Goal: Complete application form: Complete application form

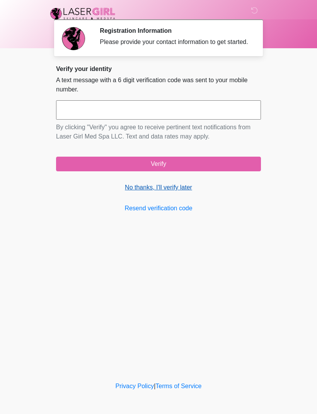
click at [170, 192] on link "No thanks, I'll verify later" at bounding box center [158, 187] width 205 height 9
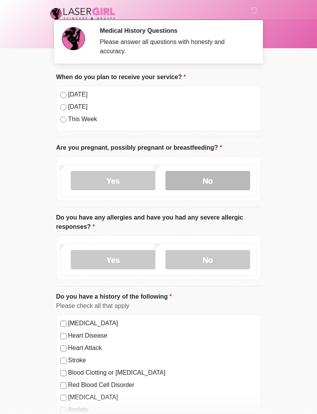
click at [207, 177] on label "No" at bounding box center [207, 180] width 85 height 19
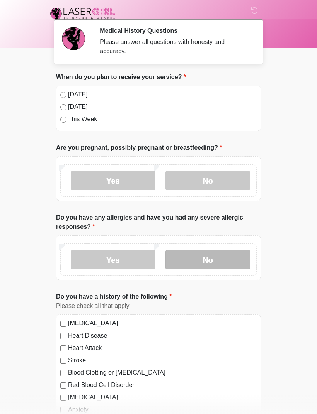
click at [218, 256] on label "No" at bounding box center [207, 259] width 85 height 19
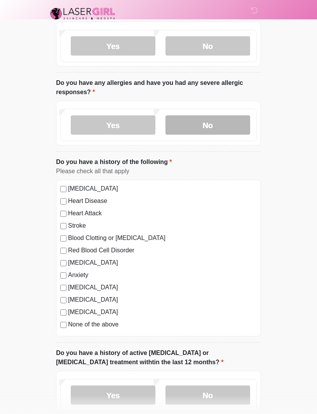
scroll to position [137, 0]
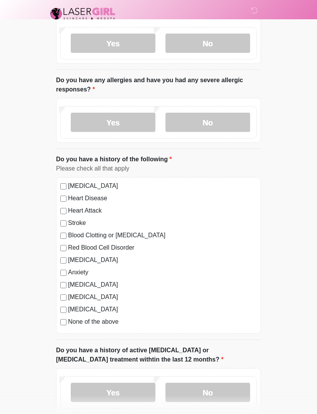
click at [56, 185] on div "High Blood Pressure Heart Disease Heart Attack Stroke Blood Clotting or Bleedin…" at bounding box center [158, 255] width 205 height 157
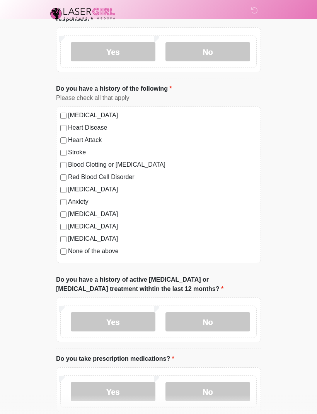
scroll to position [208, 0]
click at [211, 324] on label "No" at bounding box center [207, 322] width 85 height 19
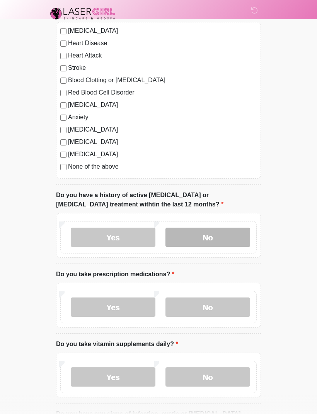
scroll to position [294, 0]
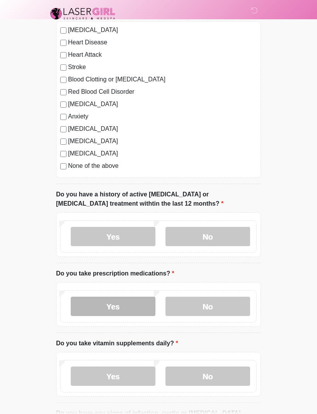
click at [126, 306] on label "Yes" at bounding box center [113, 306] width 85 height 19
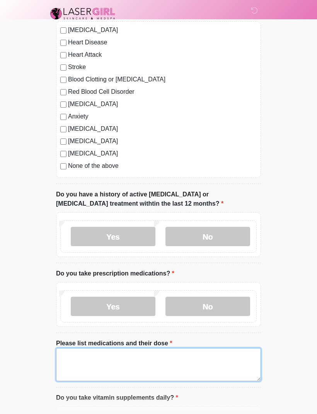
click at [132, 355] on textarea "Please list medications and their dose" at bounding box center [158, 364] width 205 height 33
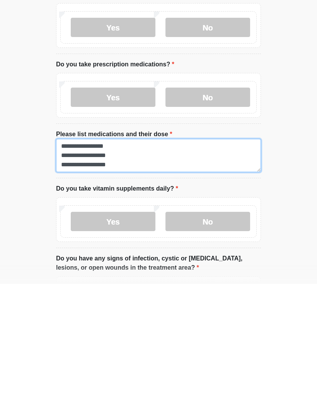
scroll to position [6, 0]
type textarea "**********"
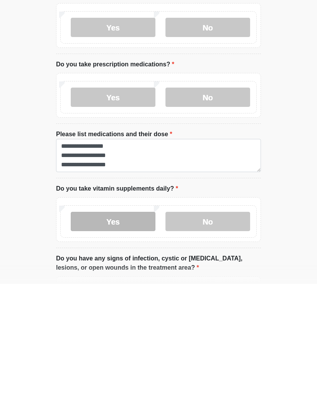
click at [138, 342] on label "Yes" at bounding box center [113, 351] width 85 height 19
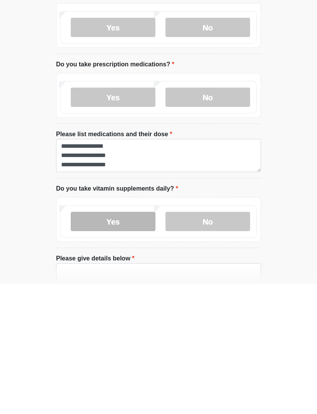
scroll to position [503, 0]
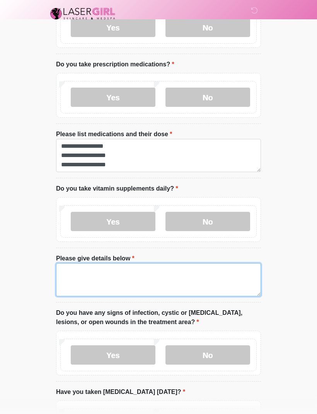
click at [127, 272] on textarea "Please give details below" at bounding box center [158, 279] width 205 height 33
click at [119, 272] on textarea "**********" at bounding box center [158, 279] width 205 height 33
click at [153, 287] on textarea "**********" at bounding box center [158, 279] width 205 height 33
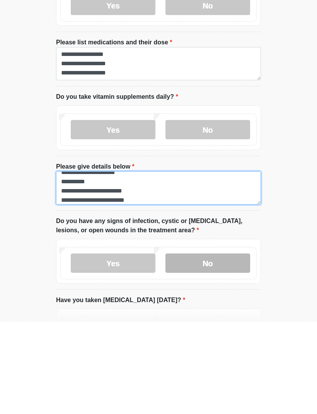
type textarea "**********"
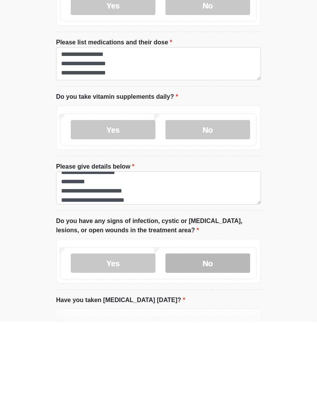
click at [210, 346] on label "No" at bounding box center [207, 355] width 85 height 19
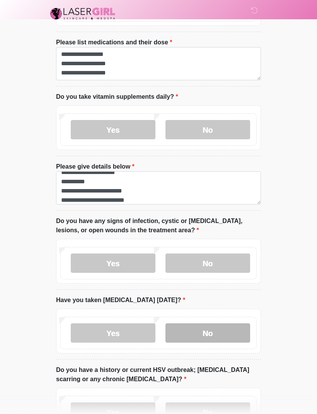
click at [229, 329] on label "No" at bounding box center [207, 333] width 85 height 19
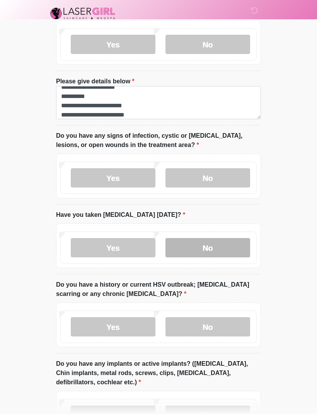
scroll to position [681, 0]
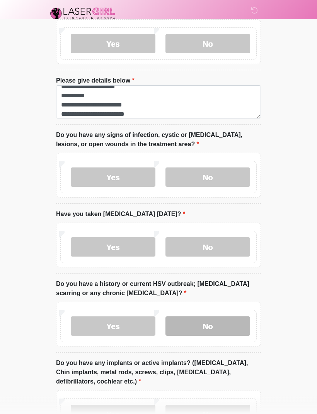
click at [226, 322] on label "No" at bounding box center [207, 326] width 85 height 19
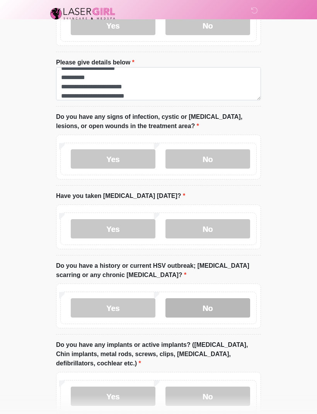
scroll to position [743, 0]
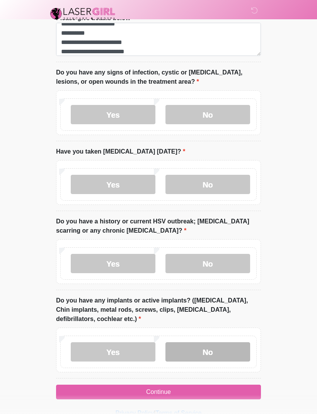
click at [228, 349] on label "No" at bounding box center [207, 352] width 85 height 19
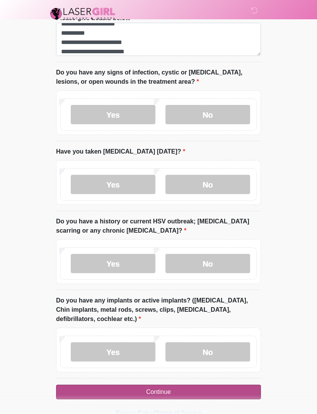
click at [224, 385] on button "Continue" at bounding box center [158, 392] width 205 height 15
click at [236, 385] on button "Continue" at bounding box center [158, 392] width 205 height 15
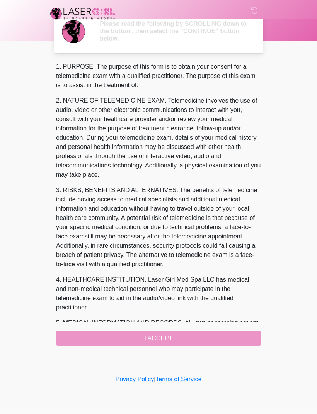
scroll to position [0, 0]
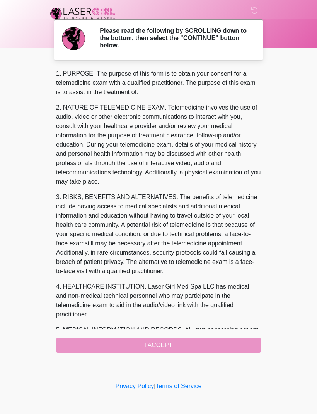
click at [224, 342] on div "1. PURPOSE. The purpose of this form is to obtain your consent for a telemedici…" at bounding box center [158, 211] width 205 height 284
click at [203, 339] on div "1. PURPOSE. The purpose of this form is to obtain your consent for a telemedici…" at bounding box center [158, 211] width 205 height 284
click at [188, 341] on div "1. PURPOSE. The purpose of this form is to obtain your consent for a telemedici…" at bounding box center [158, 211] width 205 height 284
click at [312, 80] on body "‎ ‎ Please read the following by SCROLLING down to the bottom, then select the …" at bounding box center [158, 207] width 317 height 414
click at [206, 354] on div "‎ ‎ Please read the following by SCROLLING down to the bottom, then select the …" at bounding box center [158, 190] width 232 height 365
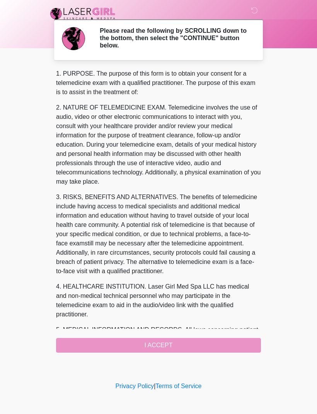
click at [206, 354] on div "‎ ‎ Please read the following by SCROLLING down to the bottom, then select the …" at bounding box center [158, 190] width 232 height 365
click at [226, 345] on div "1. PURPOSE. The purpose of this form is to obtain your consent for a telemedici…" at bounding box center [158, 211] width 205 height 284
click at [227, 352] on div "1. PURPOSE. The purpose of this form is to obtain your consent for a telemedici…" at bounding box center [158, 211] width 205 height 284
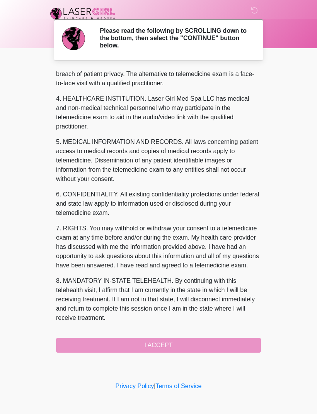
click at [203, 345] on div "1. PURPOSE. The purpose of this form is to obtain your consent for a telemedici…" at bounding box center [158, 211] width 205 height 284
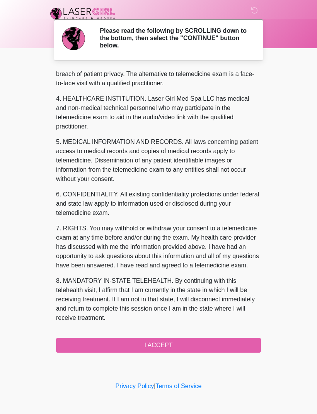
scroll to position [207, 0]
click at [213, 335] on div "1. PURPOSE. The purpose of this form is to obtain your consent for a telemedici…" at bounding box center [158, 211] width 205 height 284
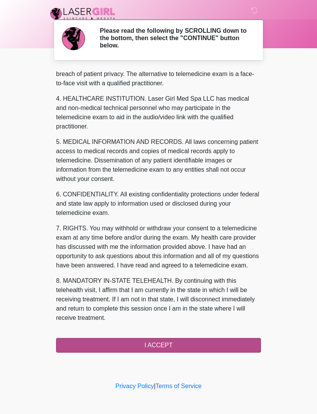
click at [200, 348] on button "I ACCEPT" at bounding box center [158, 345] width 205 height 15
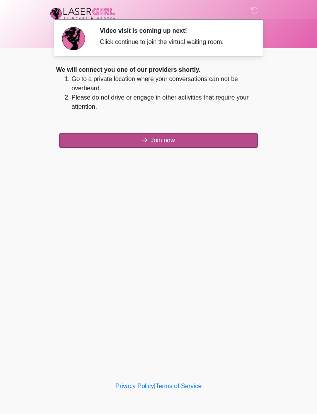
click at [202, 144] on button "Join now" at bounding box center [158, 140] width 199 height 15
